Goal: Register for event/course

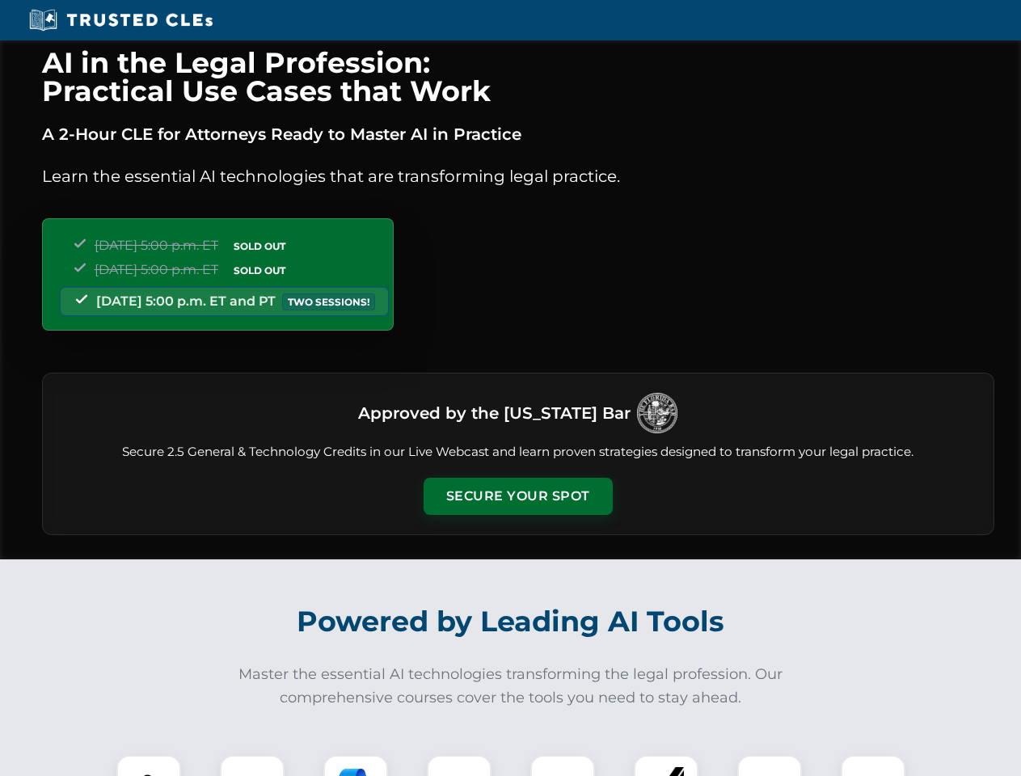
click at [518, 497] on button "Secure Your Spot" at bounding box center [518, 496] width 189 height 37
click at [149, 766] on img at bounding box center [148, 787] width 47 height 47
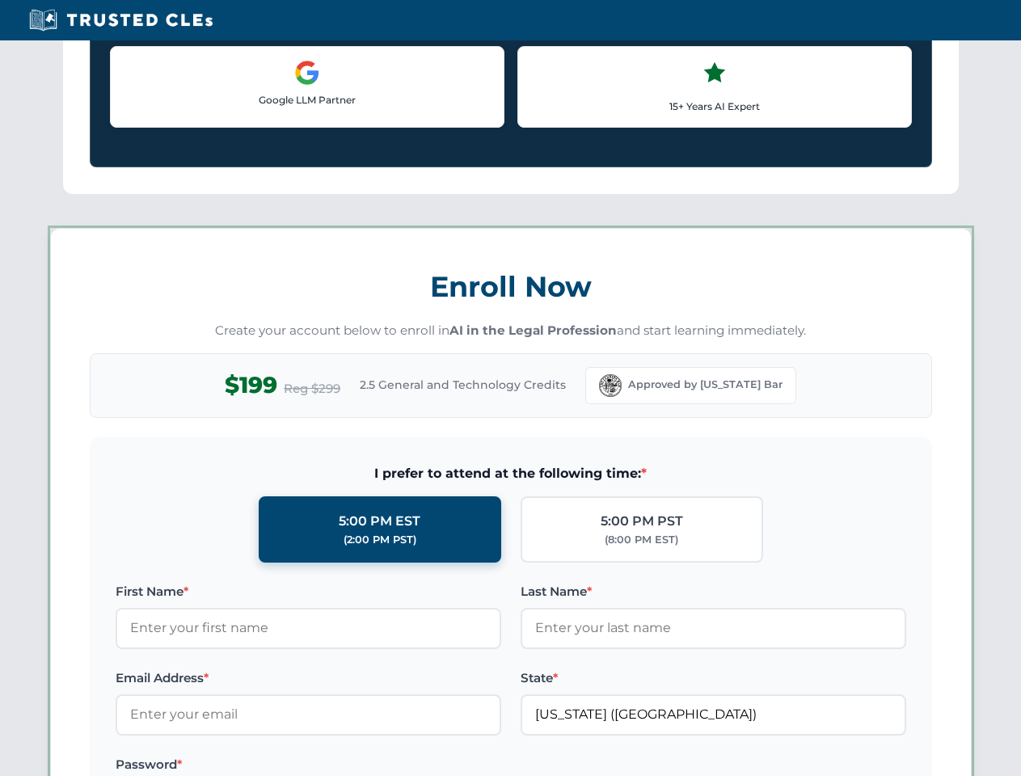
click at [356, 766] on label "Password *" at bounding box center [309, 764] width 386 height 19
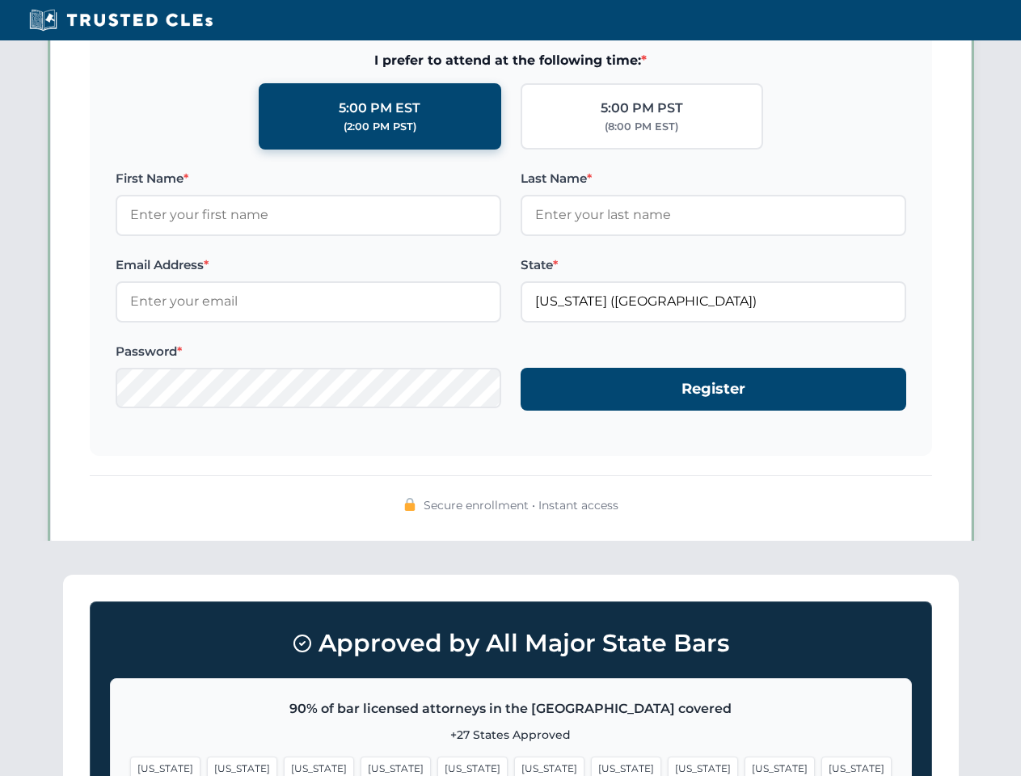
click at [745, 766] on span "[US_STATE]" at bounding box center [780, 768] width 70 height 23
